Goal: Task Accomplishment & Management: Use online tool/utility

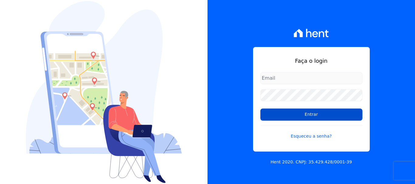
type input "documentos@fronteimoveis.com.br"
click at [316, 111] on input "Entrar" at bounding box center [311, 115] width 102 height 12
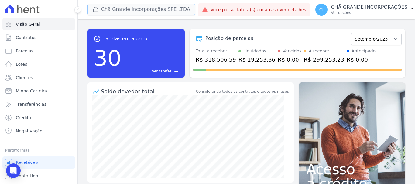
click at [114, 8] on button "Chã Grande Incorporações SPE LTDA" at bounding box center [141, 10] width 108 height 12
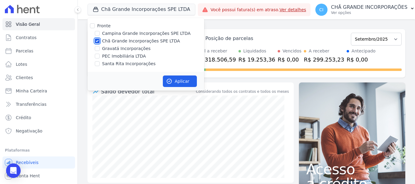
click at [96, 40] on input "Chã Grande Incorporações SPE LTDA" at bounding box center [97, 41] width 5 height 5
checkbox input "false"
click at [96, 33] on input "Campina Grande Incorporações SPE LTDA" at bounding box center [97, 33] width 5 height 5
checkbox input "true"
click at [179, 79] on button "Aplicar" at bounding box center [180, 82] width 34 height 12
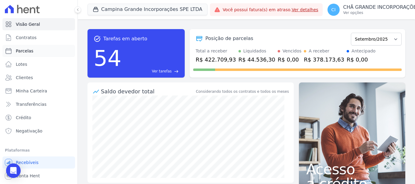
click at [38, 52] on link "Parcelas" at bounding box center [38, 51] width 73 height 12
select select
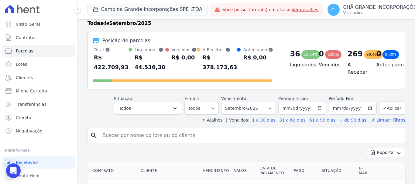
scroll to position [30, 0]
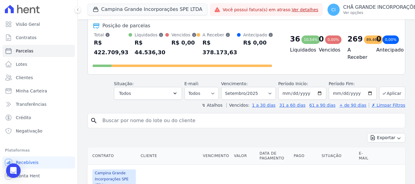
click at [135, 122] on input "search" at bounding box center [251, 121] width 304 height 12
type input "[PERSON_NAME]"
select select
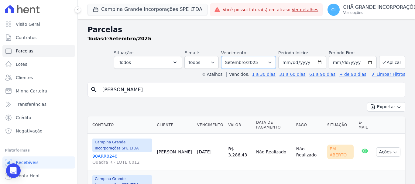
click at [272, 63] on select "Filtrar por período ──────── Todos os meses Janeiro/2023 Fevereiro/2023 Março/2…" at bounding box center [248, 62] width 55 height 13
select select "08/2025"
click at [225, 56] on select "Filtrar por período ──────── Todos os meses Janeiro/2023 Fevereiro/2023 Março/2…" at bounding box center [248, 62] width 55 height 13
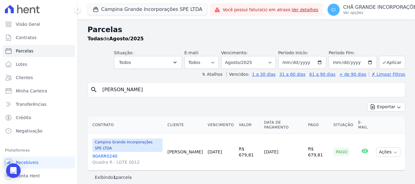
select select
click at [276, 62] on select "Filtrar por período ──────── Todos os meses Janeiro/2023 Fevereiro/2023 Março/2…" at bounding box center [248, 62] width 55 height 13
select select "09/2025"
click at [230, 56] on select "Filtrar por período ──────── Todos os meses Janeiro/2023 Fevereiro/2023 Março/2…" at bounding box center [248, 62] width 55 height 13
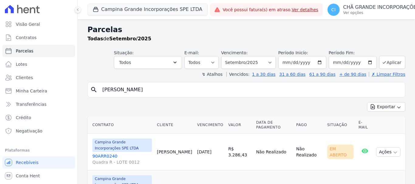
select select
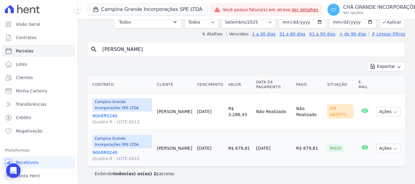
scroll to position [42, 0]
